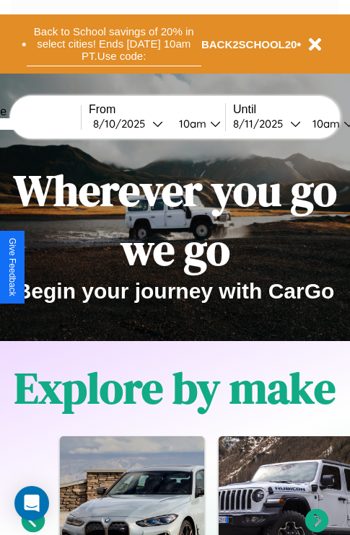
click at [113, 44] on button "Back to School savings of 20% in select cities! Ends 9/1 at 10am PT. Use code:" at bounding box center [114, 44] width 174 height 45
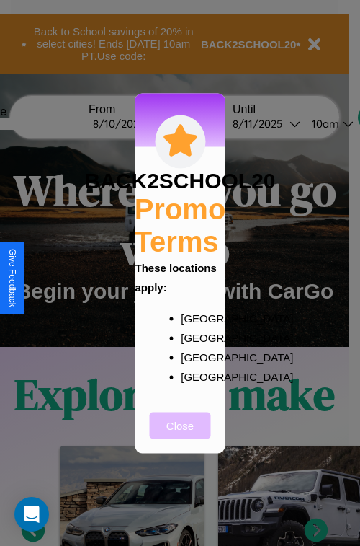
click at [180, 435] on button "Close" at bounding box center [180, 425] width 61 height 27
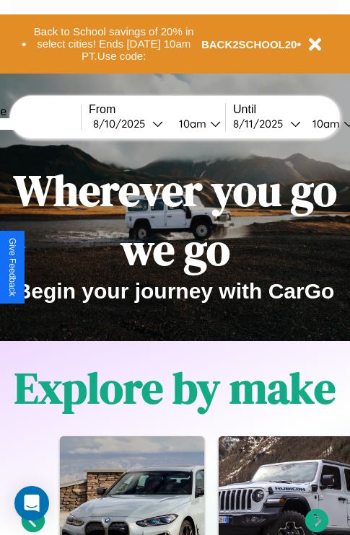
click at [48, 123] on input "text" at bounding box center [27, 124] width 108 height 12
type input "******"
click at [146, 123] on div "8 / 10 / 2025" at bounding box center [122, 124] width 59 height 14
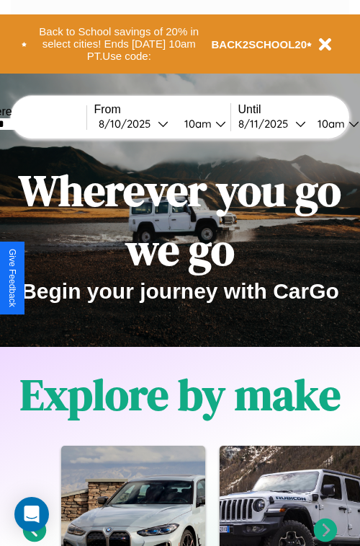
select select "*"
select select "****"
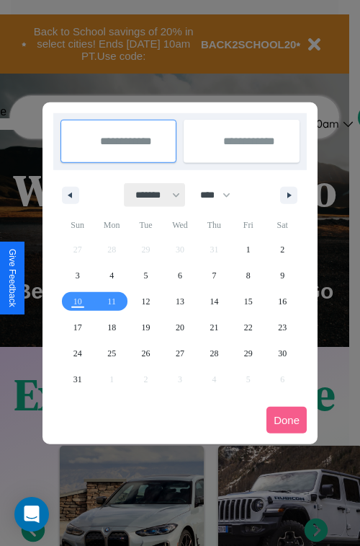
click at [151, 195] on select "******* ******** ***** ***** *** **** **** ****** ********* ******* ******** **…" at bounding box center [155, 195] width 61 height 24
select select "*"
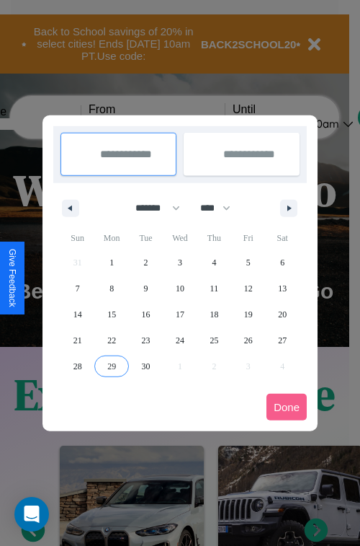
click at [112, 365] on span "29" at bounding box center [111, 366] width 9 height 26
type input "**********"
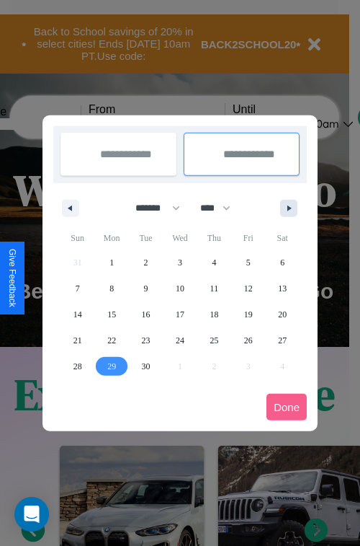
click at [289, 208] on icon "button" at bounding box center [291, 208] width 7 height 6
select select "*"
click at [146, 288] on span "7" at bounding box center [146, 288] width 4 height 26
type input "**********"
select select "*"
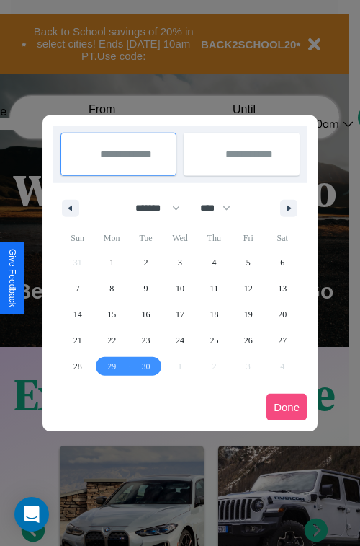
click at [287, 407] on button "Done" at bounding box center [287, 407] width 40 height 27
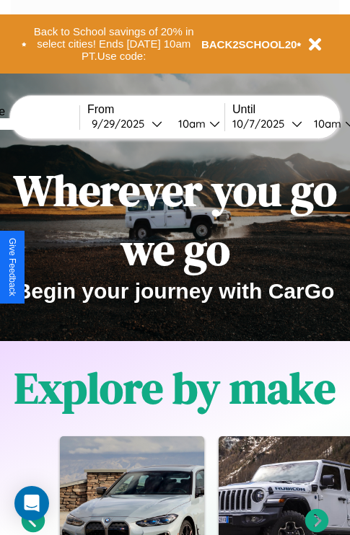
click at [208, 123] on div "10am" at bounding box center [190, 124] width 38 height 14
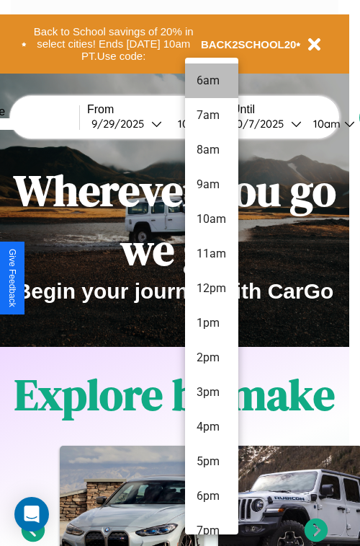
click at [211, 81] on li "6am" at bounding box center [211, 80] width 53 height 35
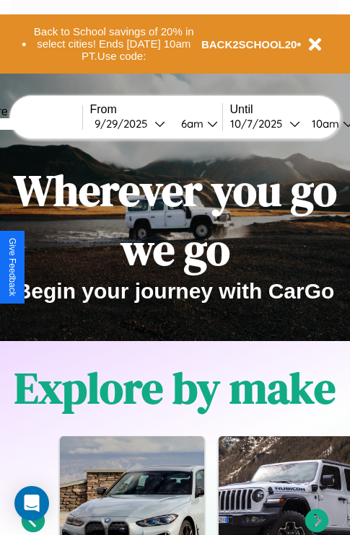
click at [341, 123] on div "10am" at bounding box center [323, 124] width 38 height 14
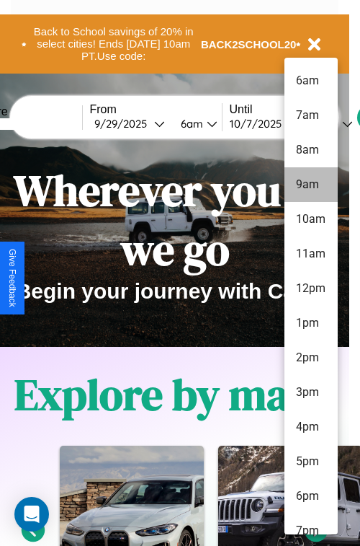
click at [311, 185] on li "9am" at bounding box center [311, 184] width 53 height 35
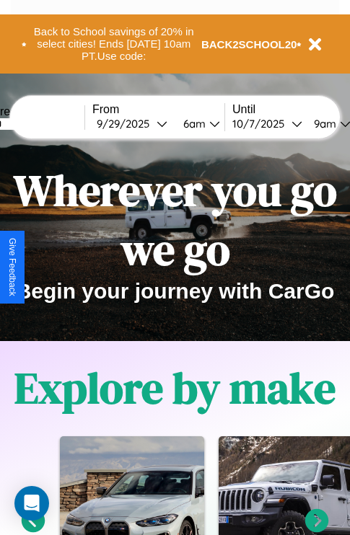
scroll to position [0, 50]
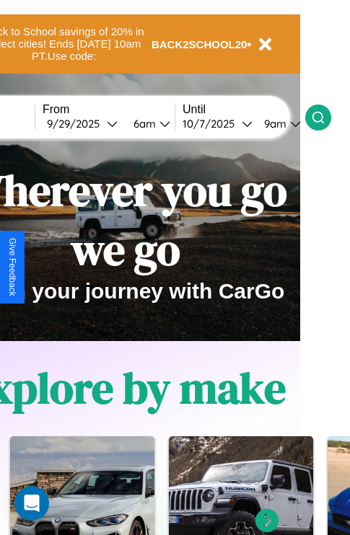
click at [325, 117] on icon at bounding box center [318, 117] width 14 height 14
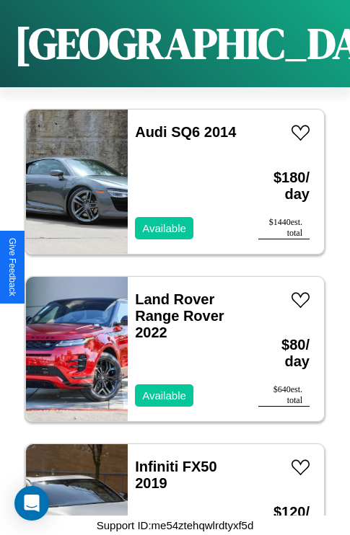
scroll to position [8249, 0]
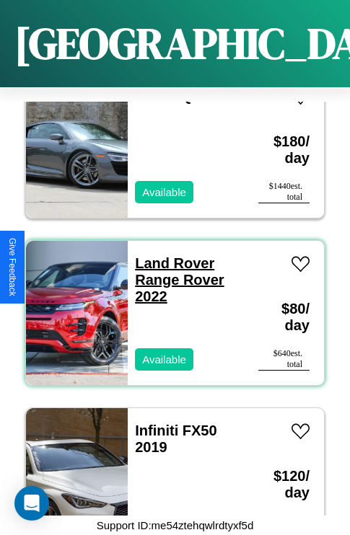
click at [170, 255] on link "Land Rover Range Rover 2022" at bounding box center [179, 279] width 89 height 49
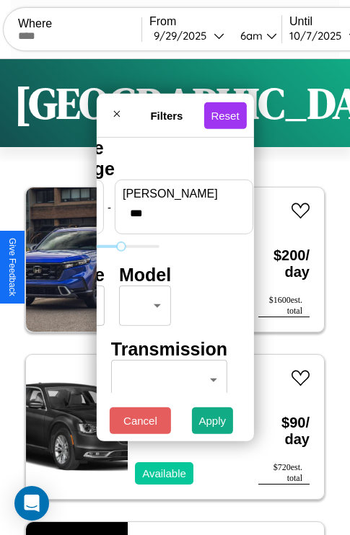
type input "***"
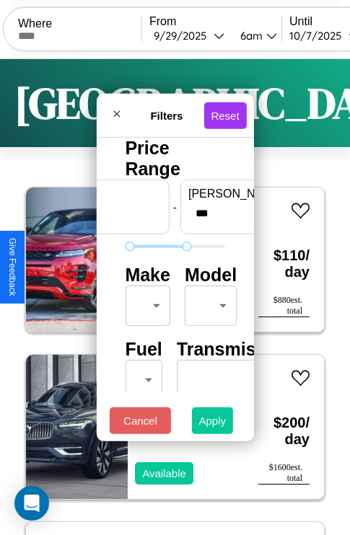
type input "**"
click at [213, 424] on button "Apply" at bounding box center [213, 420] width 42 height 27
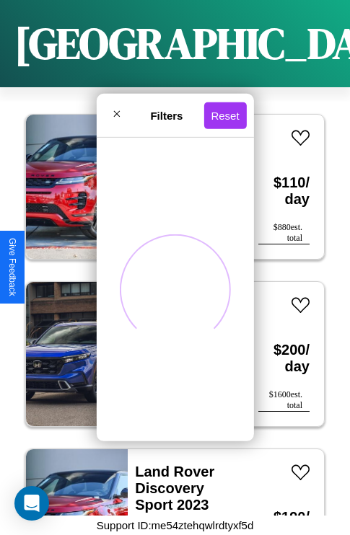
scroll to position [9420, 0]
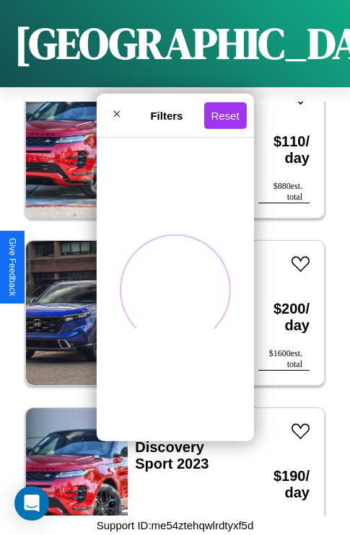
click at [153, 254] on span at bounding box center [175, 290] width 104 height 104
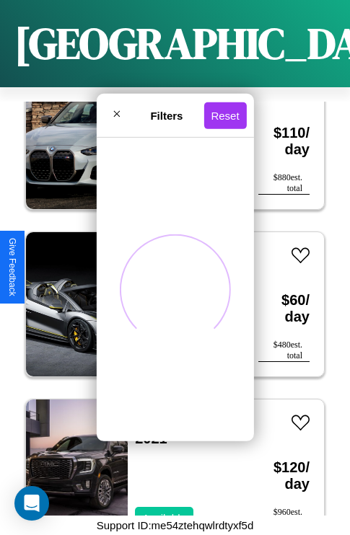
scroll to position [1392, 0]
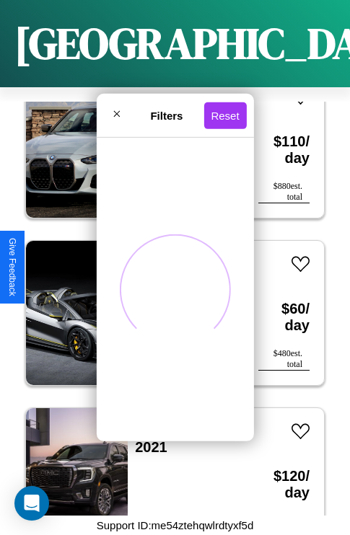
click at [169, 304] on span at bounding box center [175, 290] width 148 height 148
click at [169, 304] on span at bounding box center [174, 289] width 124 height 124
click at [169, 304] on span at bounding box center [175, 289] width 111 height 111
click at [169, 304] on span at bounding box center [174, 289] width 145 height 145
click at [169, 304] on span at bounding box center [174, 289] width 135 height 135
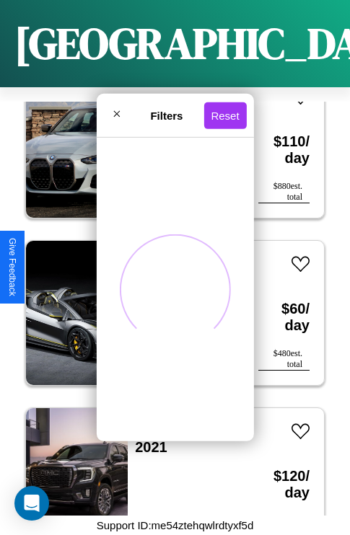
click at [169, 304] on span at bounding box center [175, 289] width 111 height 111
click at [169, 304] on span at bounding box center [174, 289] width 124 height 124
click at [169, 304] on span at bounding box center [175, 289] width 111 height 111
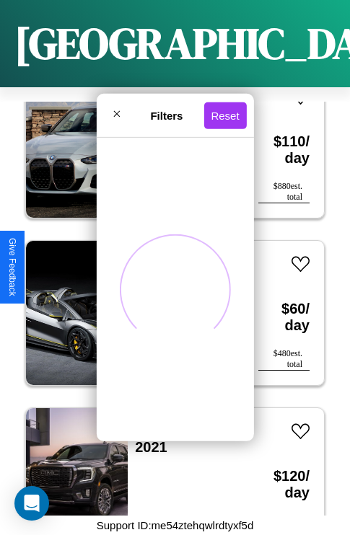
click at [169, 304] on span at bounding box center [175, 290] width 104 height 104
click at [169, 304] on span at bounding box center [175, 289] width 111 height 111
click at [169, 304] on span at bounding box center [174, 289] width 124 height 124
click at [169, 304] on span at bounding box center [175, 289] width 111 height 111
click at [169, 304] on span at bounding box center [174, 289] width 149 height 149
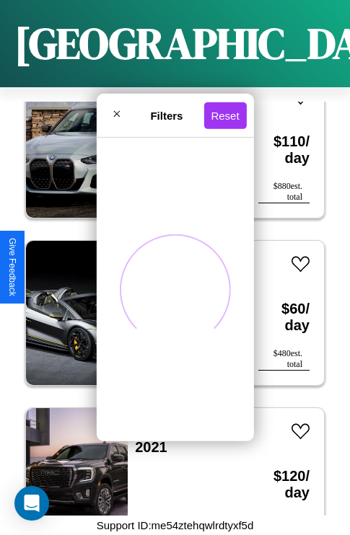
click at [169, 304] on span at bounding box center [174, 289] width 124 height 124
click at [169, 304] on span at bounding box center [175, 290] width 148 height 148
click at [169, 304] on span at bounding box center [174, 289] width 135 height 135
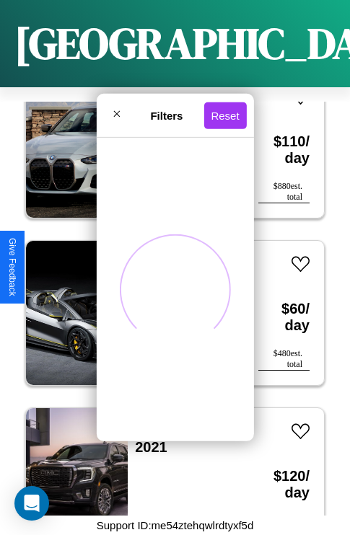
click at [169, 304] on span at bounding box center [174, 289] width 135 height 135
click at [169, 304] on span at bounding box center [174, 289] width 124 height 124
click at [169, 304] on span at bounding box center [174, 289] width 149 height 149
click at [169, 304] on span at bounding box center [174, 289] width 124 height 124
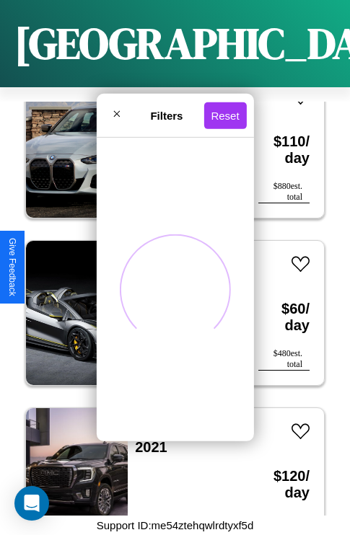
click at [174, 254] on span at bounding box center [174, 289] width 119 height 119
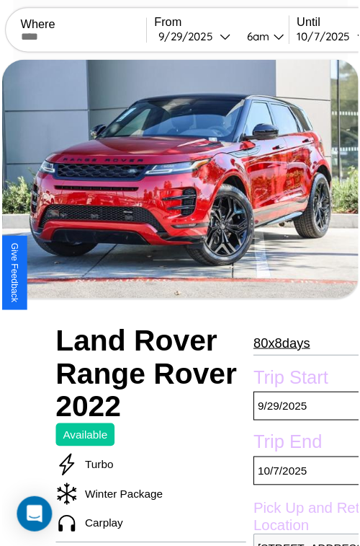
scroll to position [130, 49]
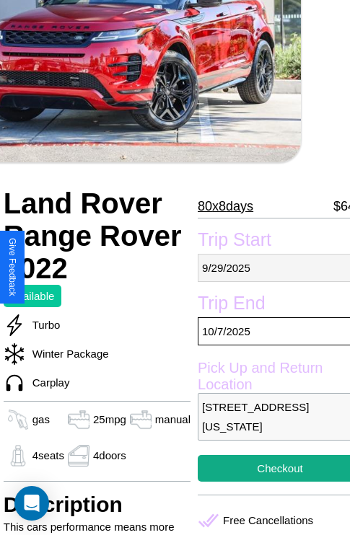
click at [267, 267] on p "[DATE]" at bounding box center [280, 268] width 164 height 28
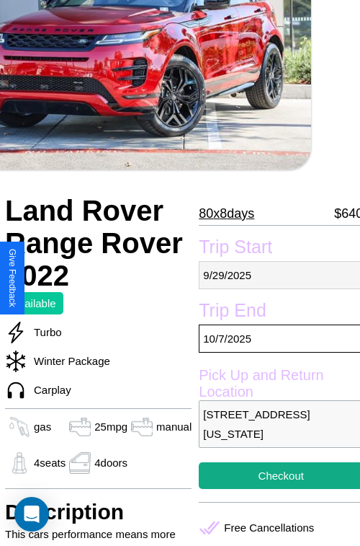
select select "*"
select select "****"
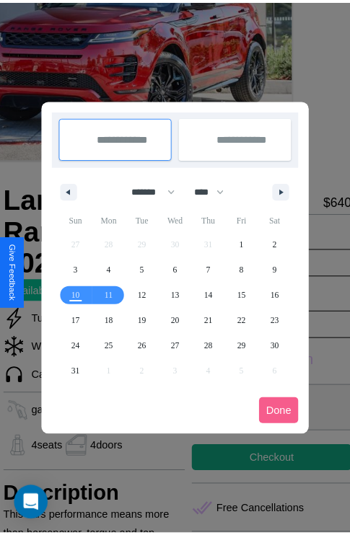
scroll to position [0, 49]
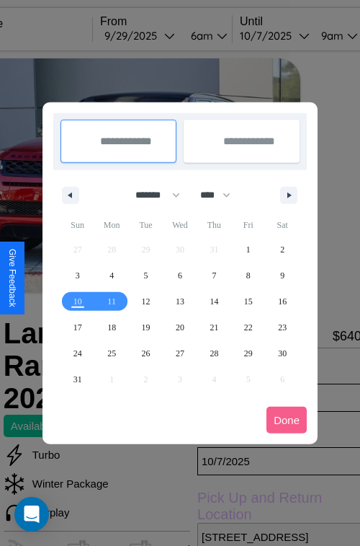
click at [161, 35] on div at bounding box center [180, 273] width 360 height 546
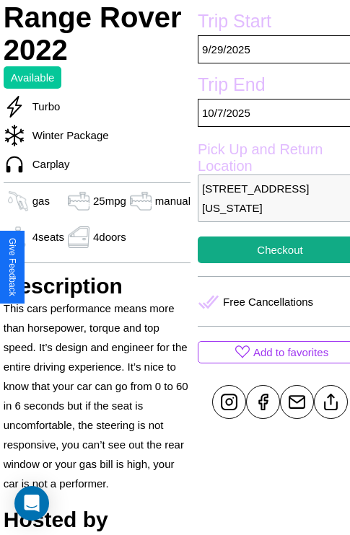
scroll to position [350, 49]
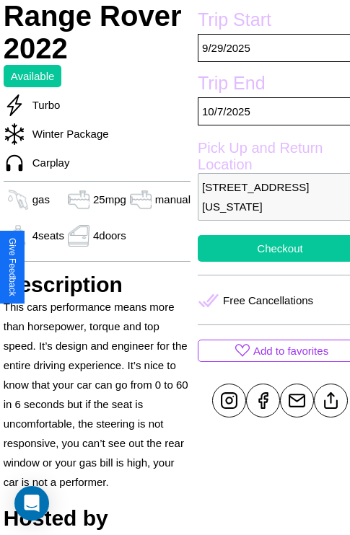
click at [267, 262] on button "Checkout" at bounding box center [280, 248] width 164 height 27
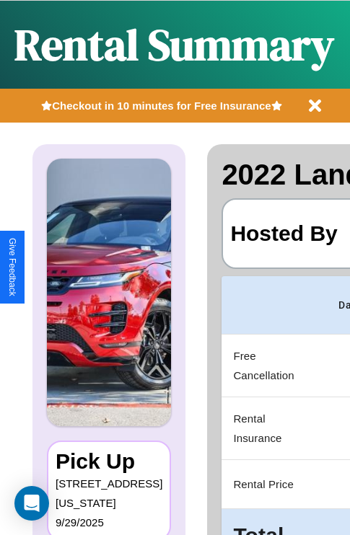
scroll to position [0, 294]
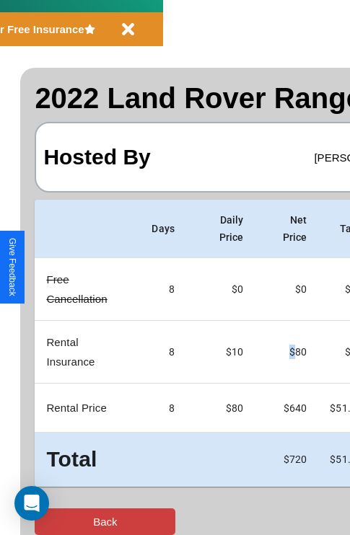
click at [70, 521] on button "Back" at bounding box center [105, 521] width 141 height 27
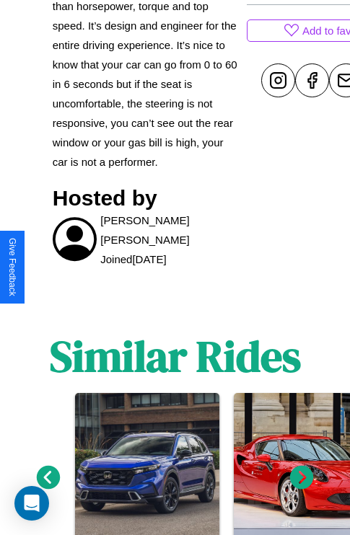
scroll to position [746, 0]
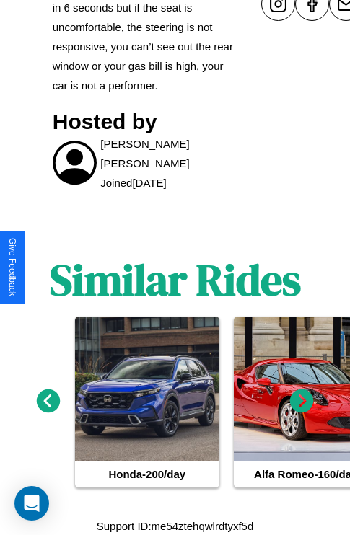
click at [301, 401] on icon at bounding box center [302, 401] width 24 height 24
